Goal: Transaction & Acquisition: Subscribe to service/newsletter

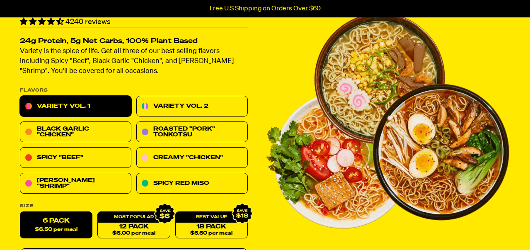
scroll to position [54, 0]
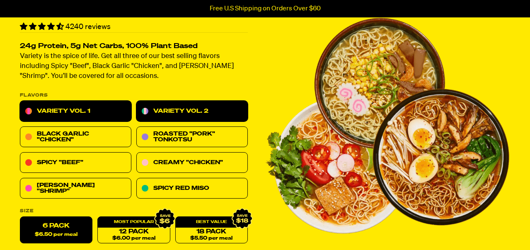
click at [175, 104] on link "Variety Vol. 2" at bounding box center [192, 111] width 112 height 21
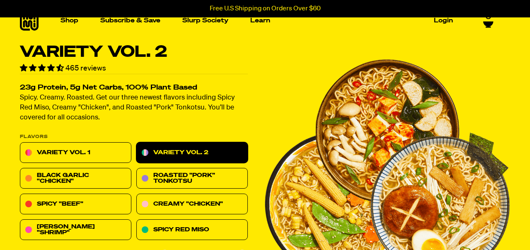
scroll to position [14, 0]
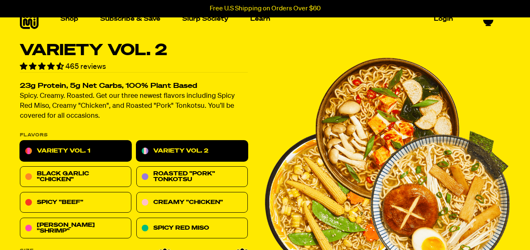
click at [105, 148] on link "Variety Vol. 1" at bounding box center [76, 151] width 112 height 21
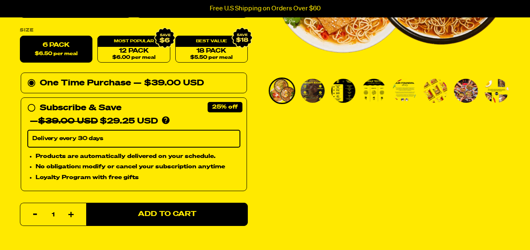
scroll to position [237, 0]
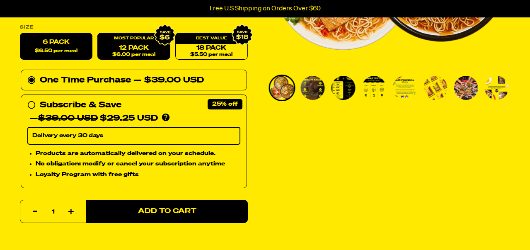
click at [149, 52] on span "$6.00 per meal" at bounding box center [133, 54] width 43 height 5
radio input "false"
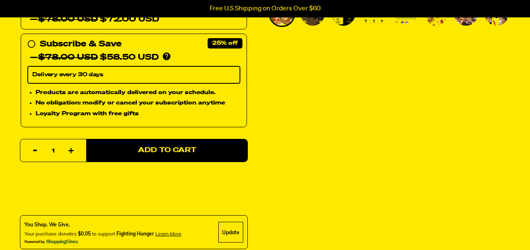
scroll to position [320, 0]
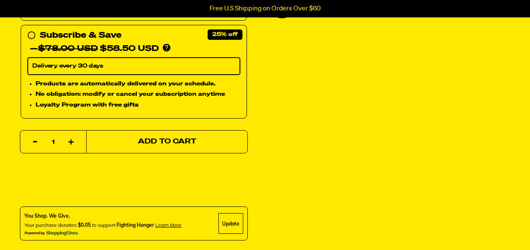
click at [187, 144] on span "Add to Cart" at bounding box center [167, 142] width 58 height 7
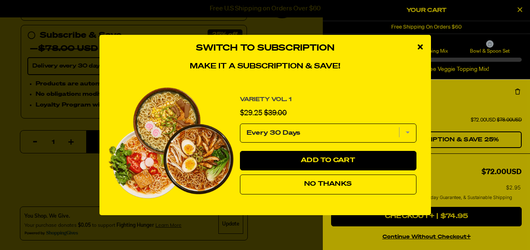
click at [378, 185] on button "No Thanks" at bounding box center [328, 185] width 177 height 20
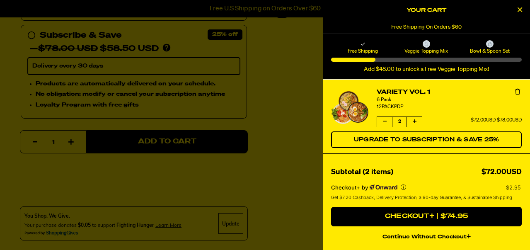
click at [270, 82] on div at bounding box center [265, 125] width 530 height 250
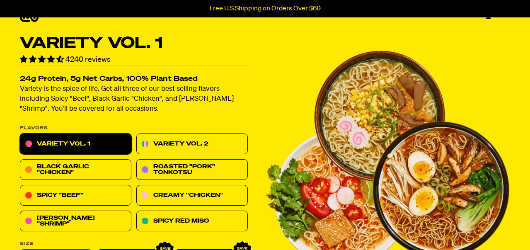
scroll to position [0, 0]
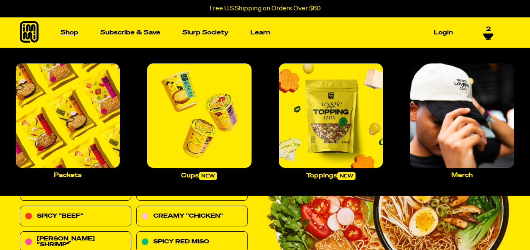
click at [68, 32] on link "Shop" at bounding box center [69, 32] width 24 height 13
click at [450, 110] on img "Main navigation" at bounding box center [463, 115] width 104 height 104
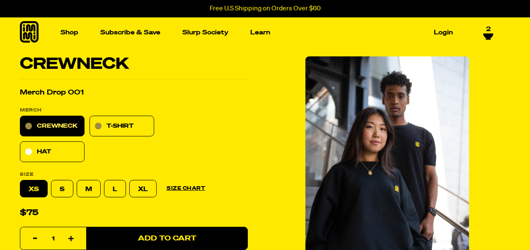
select select "subscription frequency"
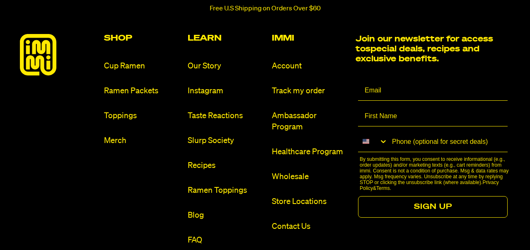
scroll to position [1620, 0]
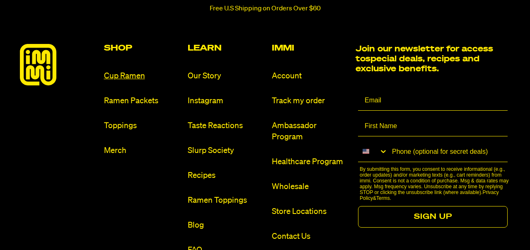
click at [131, 78] on link "Cup Ramen" at bounding box center [143, 76] width 78 height 11
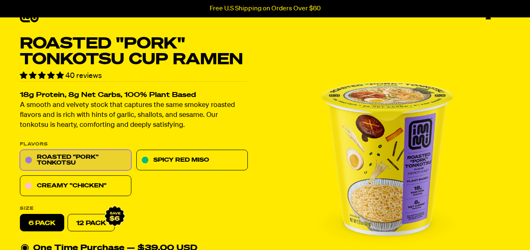
scroll to position [27, 0]
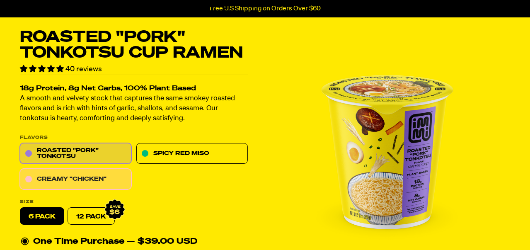
click at [85, 174] on link "Creamy "Chicken"" at bounding box center [76, 179] width 112 height 21
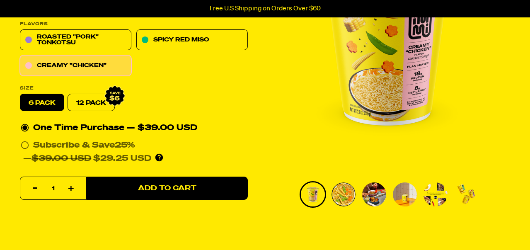
scroll to position [131, 0]
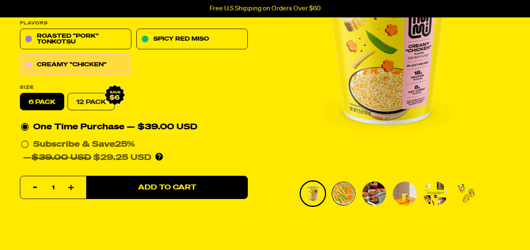
click at [94, 100] on link "12 Pack" at bounding box center [91, 101] width 47 height 17
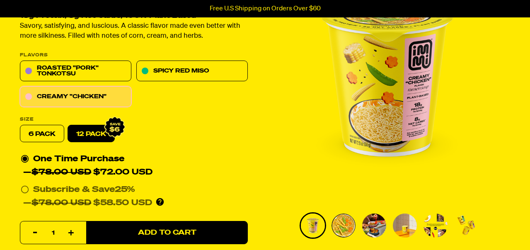
scroll to position [96, 0]
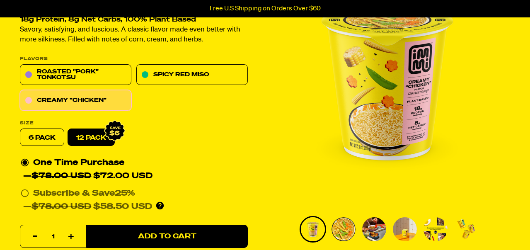
click at [40, 137] on label "6 pack" at bounding box center [42, 137] width 44 height 17
click at [20, 129] on input "6 pack" at bounding box center [20, 129] width 0 height 0
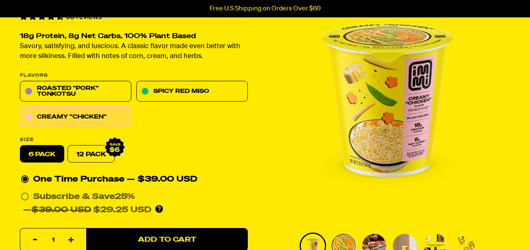
scroll to position [75, 0]
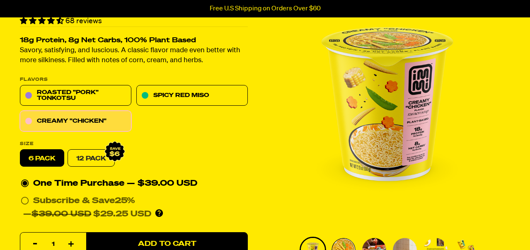
click at [94, 153] on link "12 Pack" at bounding box center [91, 158] width 47 height 17
radio input "false"
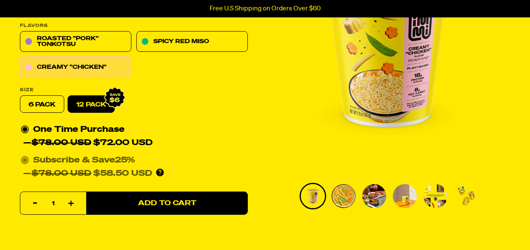
scroll to position [129, 0]
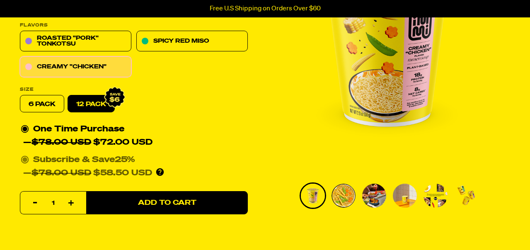
click at [25, 160] on circle at bounding box center [24, 160] width 5 height 5
click at [25, 153] on input "Subscribe & Save 25% — $78.00 USD $58.50 USD You'll receive your selected flavo…" at bounding box center [23, 153] width 5 height 0
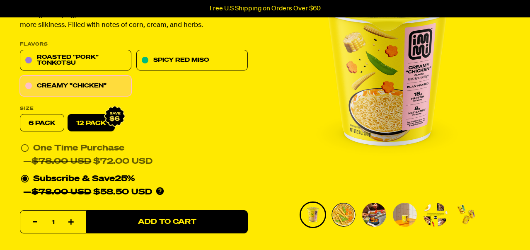
scroll to position [115, 0]
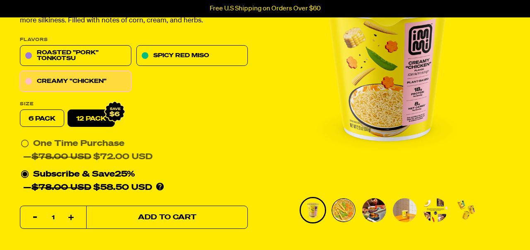
click at [195, 219] on span "Add to Cart" at bounding box center [167, 217] width 58 height 7
select select "Every 30 Days"
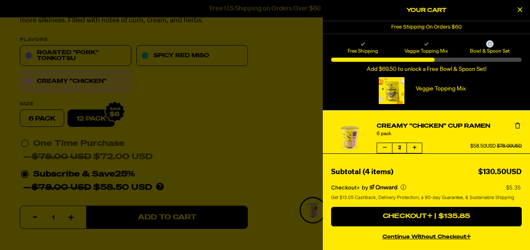
click at [518, 11] on icon "Close Cart" at bounding box center [520, 9] width 5 height 7
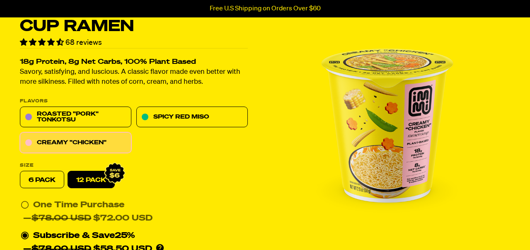
scroll to position [0, 0]
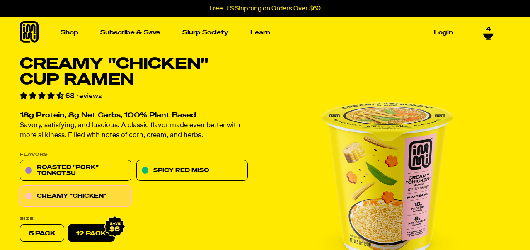
click at [198, 36] on link "Slurp Society" at bounding box center [205, 32] width 53 height 13
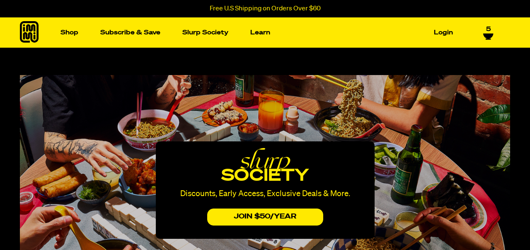
select select "Every 30 Days"
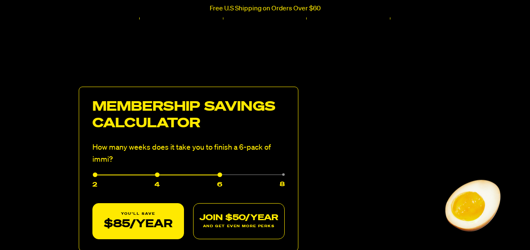
scroll to position [375, 0]
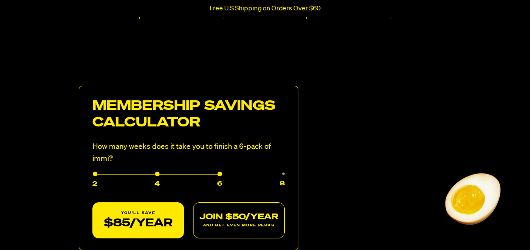
click at [155, 174] on div "4" at bounding box center [128, 181] width 63 height 15
click at [95, 174] on div "2" at bounding box center [94, 181] width 5 height 15
click at [218, 174] on div "6" at bounding box center [191, 181] width 63 height 15
click at [283, 176] on div "8" at bounding box center [253, 181] width 63 height 15
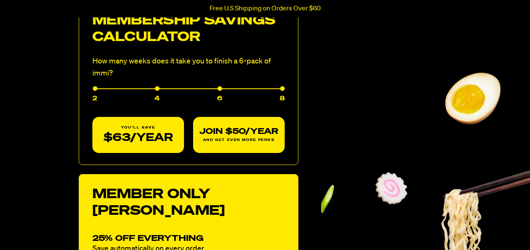
scroll to position [460, 0]
